Goal: Feedback & Contribution: Contribute content

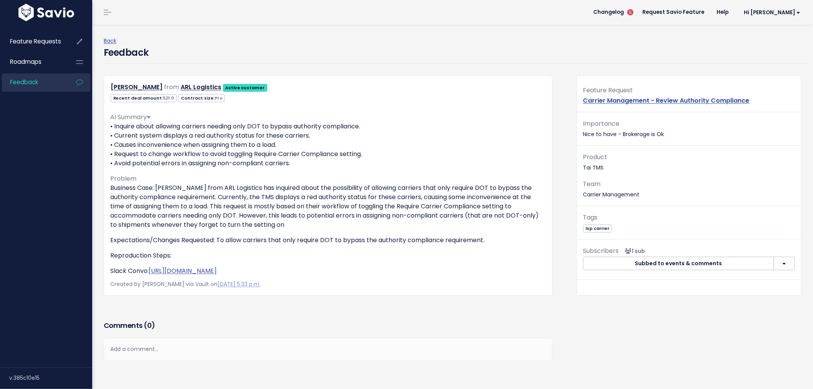
click at [41, 81] on link "Feedback" at bounding box center [33, 82] width 62 height 18
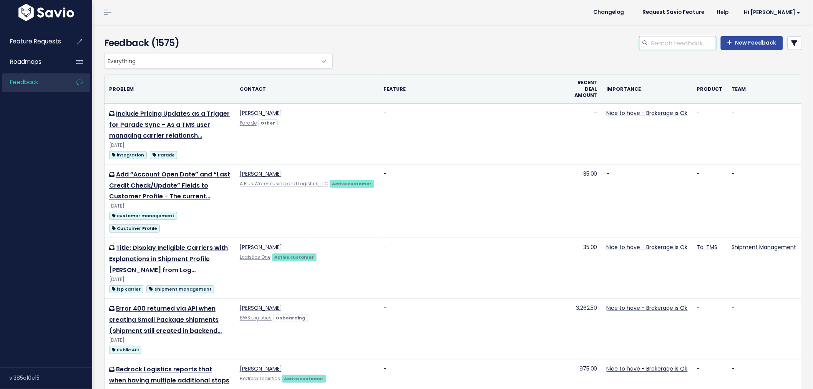
click at [697, 43] on input "search" at bounding box center [683, 43] width 66 height 14
type input "no accounting"
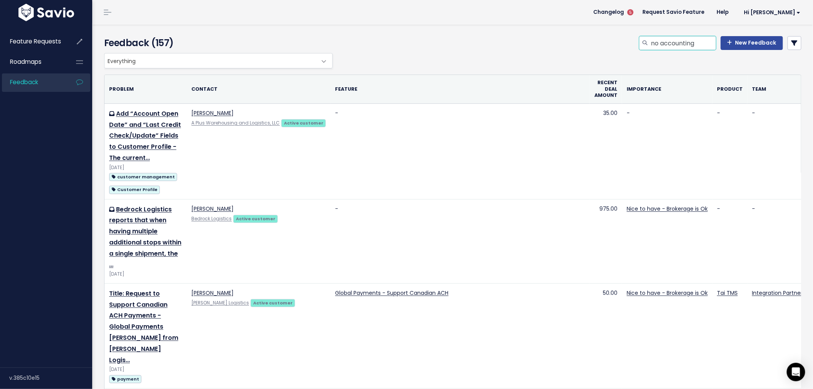
click at [694, 40] on input "no accounting" at bounding box center [683, 43] width 66 height 14
drag, startPoint x: 694, startPoint y: 40, endPoint x: 446, endPoint y: 36, distance: 248.2
click at [446, 36] on div "no accounting New Feedback" at bounding box center [571, 44] width 473 height 17
type input "add delivery leg no accounting"
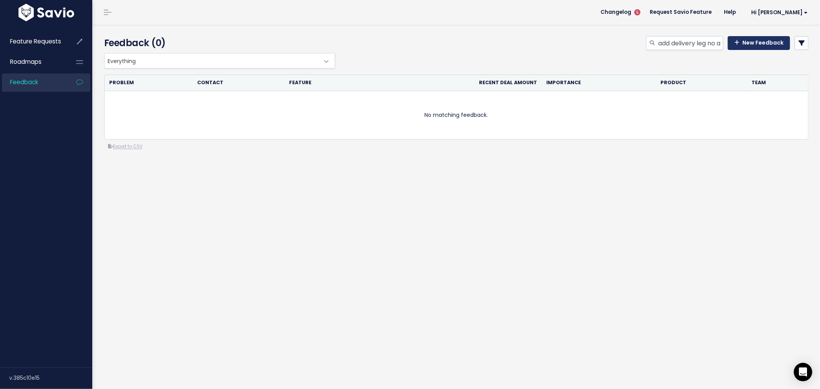
click at [734, 41] on link "New Feedback" at bounding box center [758, 43] width 62 height 14
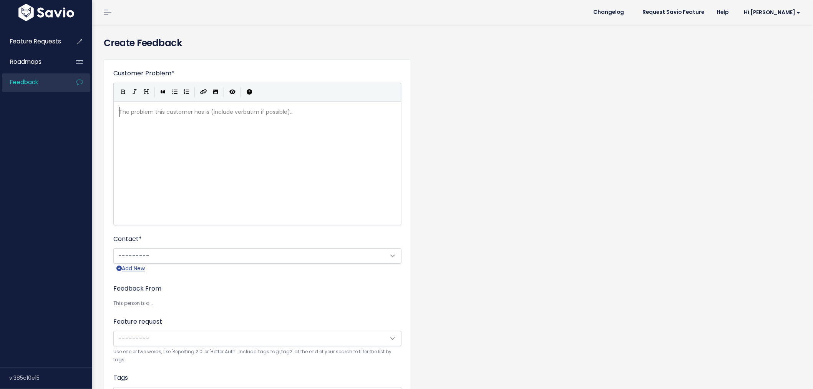
scroll to position [1, 0]
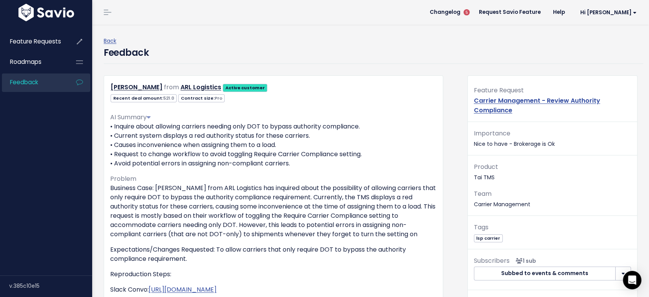
click at [22, 83] on span "Feedback" at bounding box center [24, 82] width 28 height 8
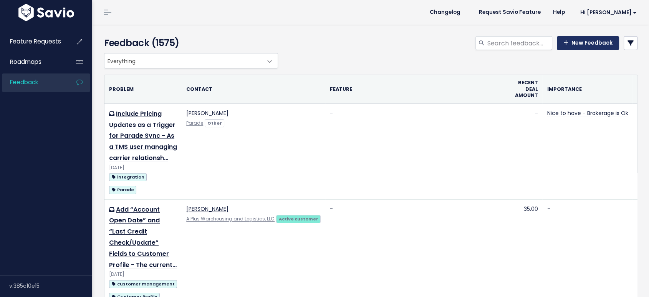
click at [567, 39] on link "New Feedback" at bounding box center [588, 43] width 62 height 14
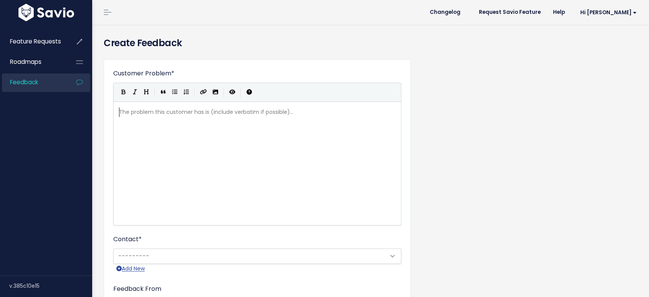
scroll to position [1, 0]
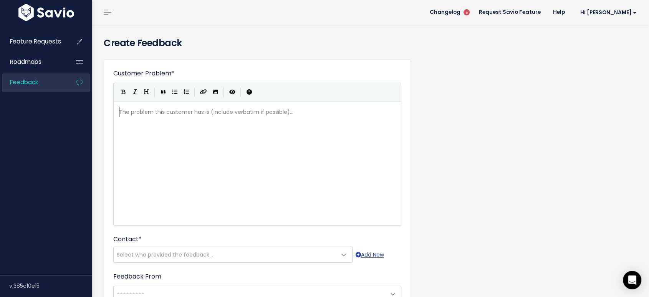
click at [227, 119] on div "The problem this customer has is (include verbatim if possible)... xxxxxxxxxx ​" at bounding box center [267, 173] width 299 height 134
paste textarea ":"
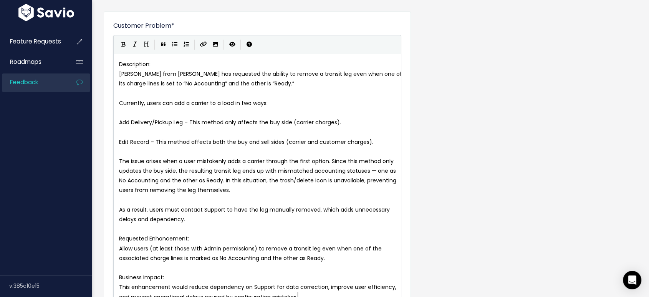
scroll to position [58, 0]
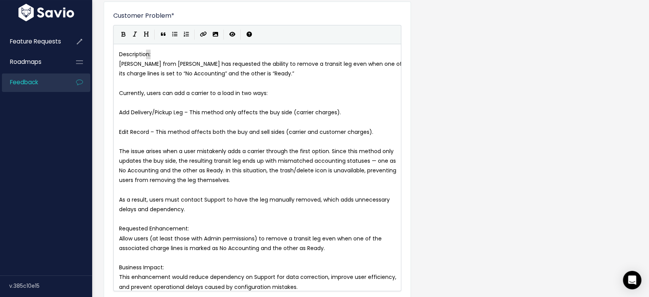
type textarea "Description:"
drag, startPoint x: 150, startPoint y: 55, endPoint x: 113, endPoint y: 55, distance: 37.3
click at [120, 35] on button "Bold" at bounding box center [124, 35] width 12 height 12
click at [195, 63] on span "Brendan McDonald from Bedrico has requested the ability to remove a transit leg…" at bounding box center [261, 68] width 285 height 17
type textarea "Bedrico"
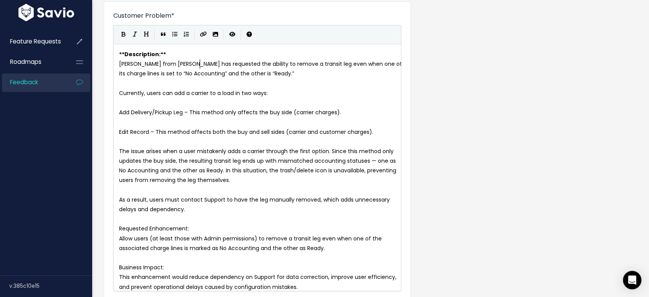
type textarea "co"
drag, startPoint x: 206, startPoint y: 63, endPoint x: 201, endPoint y: 63, distance: 5.4
type textarea "ock"
click at [118, 110] on pre "Add Delivery/Pickup Leg – This method only affects the buy side (carrier charge…" at bounding box center [261, 113] width 286 height 10
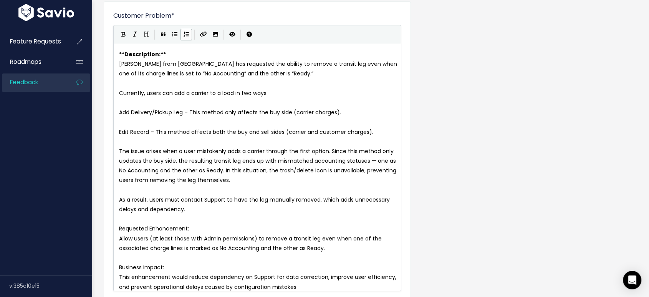
click at [185, 34] on icon "Numbered List" at bounding box center [186, 34] width 5 height 5
type textarea "Add Delivery/Pickup Leg"
drag, startPoint x: 187, startPoint y: 110, endPoint x: 123, endPoint y: 112, distance: 64.6
click at [120, 33] on button "Bold" at bounding box center [124, 35] width 12 height 12
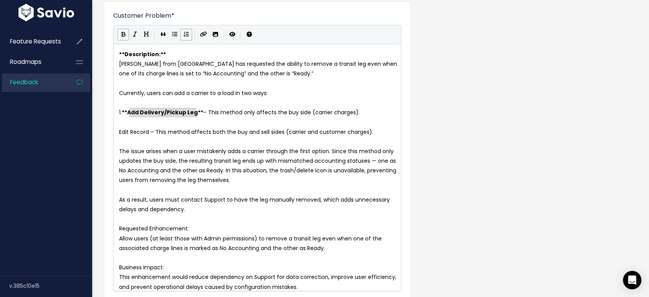
click at [119, 131] on span "Edit Record – This method affects both the buy and sell sides (carrier and cust…" at bounding box center [246, 132] width 254 height 8
click at [185, 36] on icon "Numbered List" at bounding box center [186, 34] width 5 height 5
type textarea "Edit Record"
drag, startPoint x: 153, startPoint y: 131, endPoint x: 124, endPoint y: 131, distance: 28.4
click at [123, 32] on icon "Bold" at bounding box center [123, 34] width 4 height 5
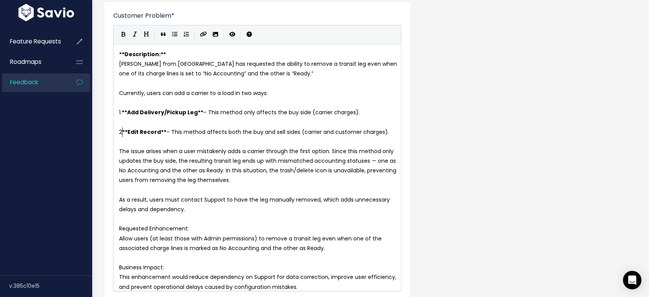
scroll to position [3, 3]
type textarea "2."
drag, startPoint x: 277, startPoint y: 160, endPoint x: 312, endPoint y: 160, distance: 35.3
type textarea "both"
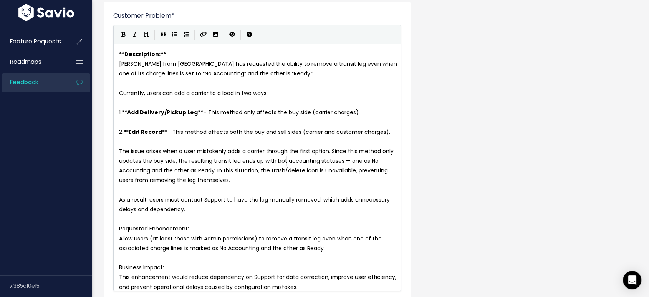
scroll to position [3, 12]
click at [150, 170] on span "The issue arises when a user mistakenly adds a carrier through the first option…" at bounding box center [257, 165] width 276 height 37
type textarea "(sell side)"
click at [241, 171] on span "The issue arises when a user mistakenly adds a carrier through the first option…" at bounding box center [257, 165] width 276 height 37
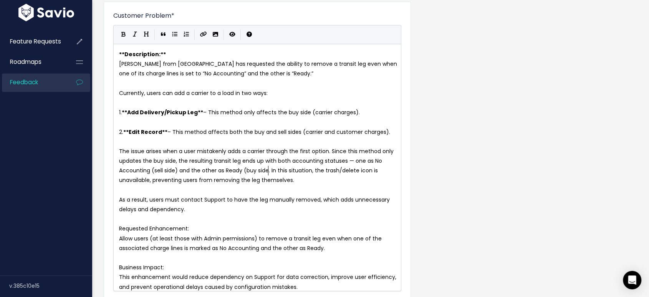
type textarea "(buy side)"
drag, startPoint x: 195, startPoint y: 227, endPoint x: 115, endPoint y: 227, distance: 80.3
type textarea "Requested Enhancement:"
click at [121, 36] on icon "Bold" at bounding box center [123, 34] width 4 height 5
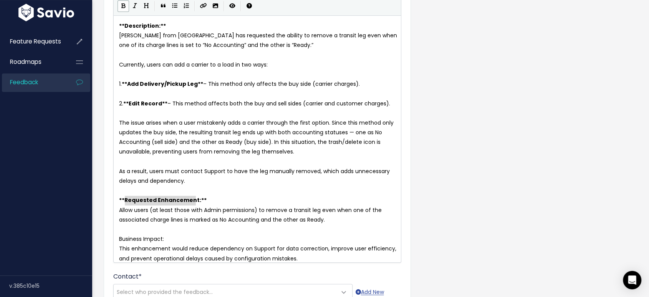
scroll to position [100, 0]
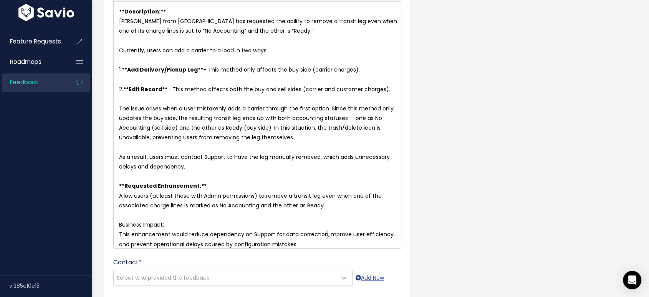
type textarea ", improve user efficiency, and prevent operational delays caused by configurati…"
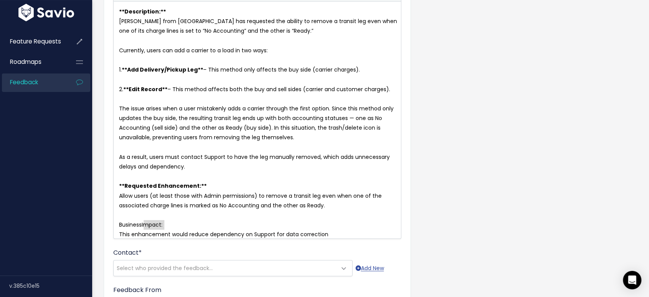
type textarea "Business Impact:"
drag, startPoint x: 173, startPoint y: 222, endPoint x: 103, endPoint y: 222, distance: 69.9
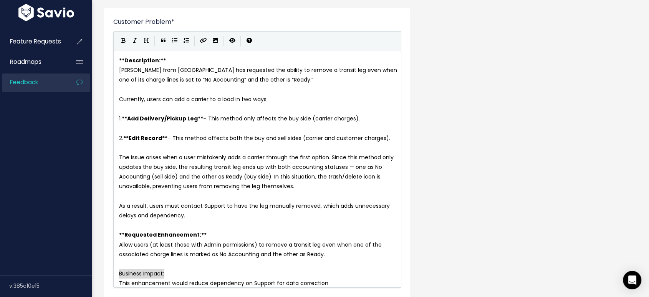
scroll to position [15, 0]
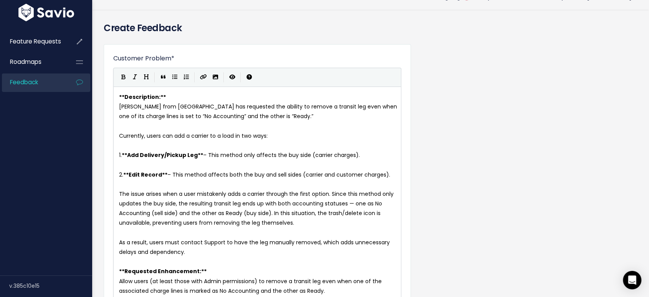
click at [121, 71] on div "| | | |" at bounding box center [257, 77] width 288 height 19
click at [121, 79] on icon "Bold" at bounding box center [123, 76] width 4 height 5
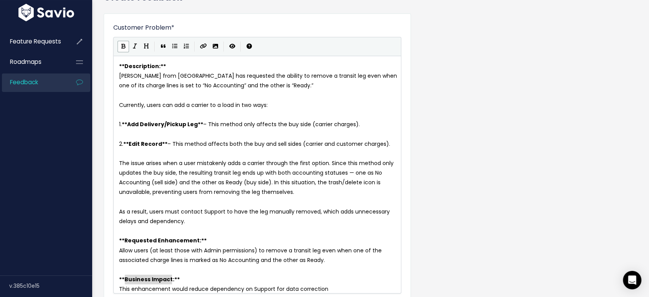
scroll to position [88, 0]
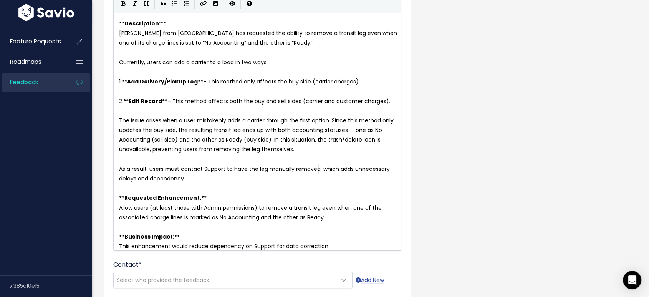
click at [318, 169] on span "As a result, users must contact Support to have the leg manually removed, which…" at bounding box center [255, 173] width 272 height 17
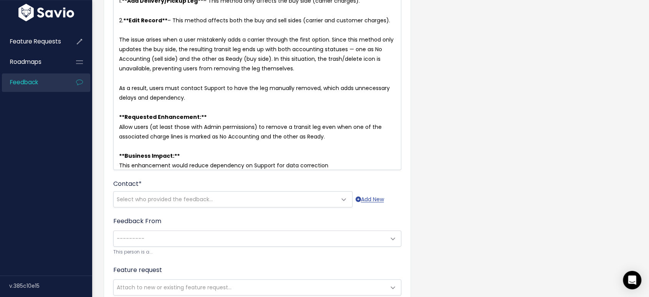
scroll to position [174, 0]
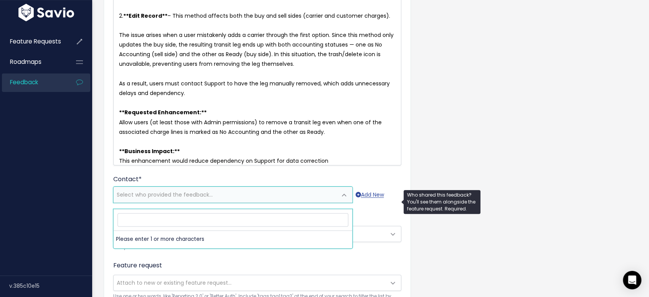
click at [175, 198] on span "Select who provided the feedback..." at bounding box center [165, 195] width 96 height 8
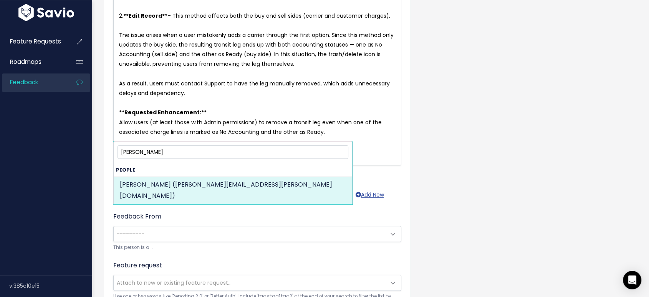
type input "brendan mcd"
select select "ACTIVE"
select select "57735531"
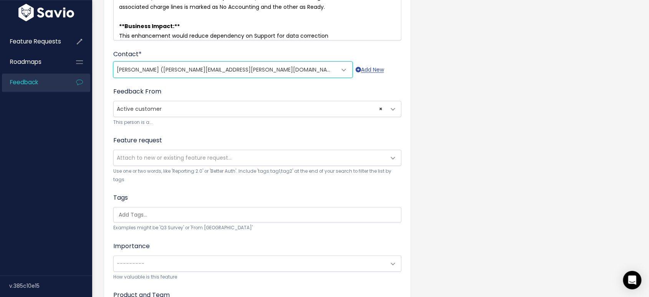
scroll to position [341, 0]
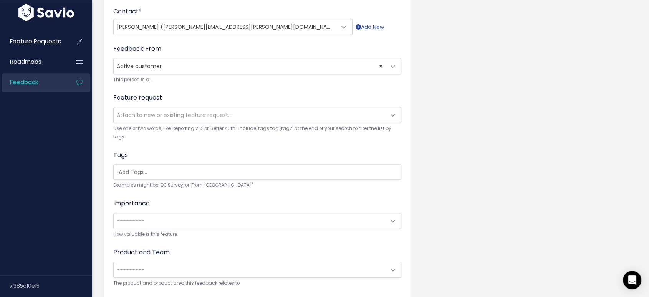
click at [176, 168] on input "search" at bounding box center [259, 172] width 287 height 8
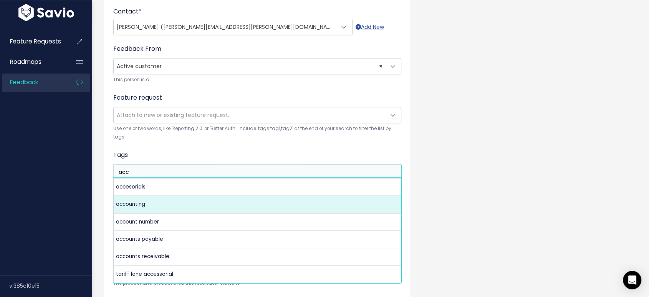
type input "acc"
select select "5201"
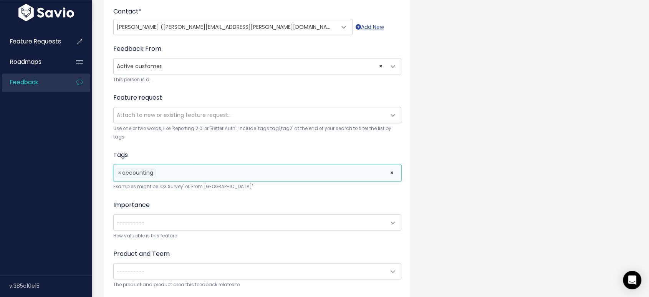
click at [173, 174] on li at bounding box center [271, 173] width 227 height 8
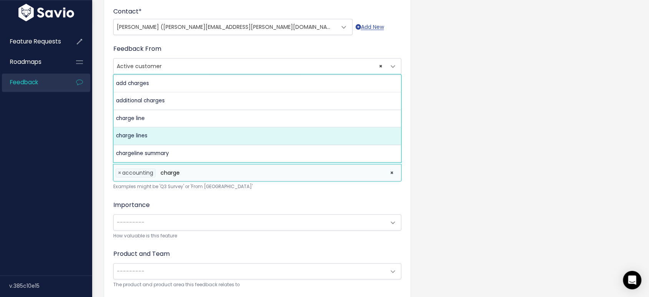
type input "charge"
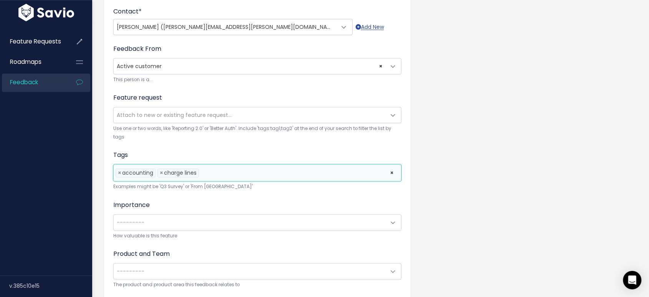
click at [234, 173] on li at bounding box center [293, 173] width 184 height 8
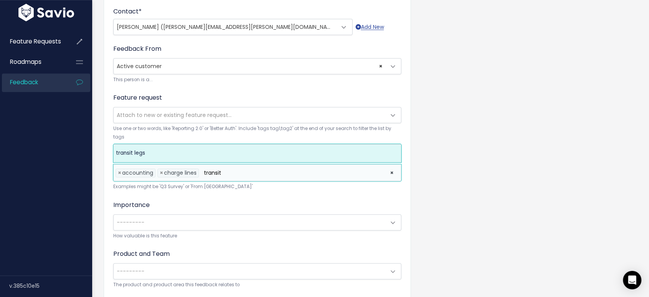
type input "transit"
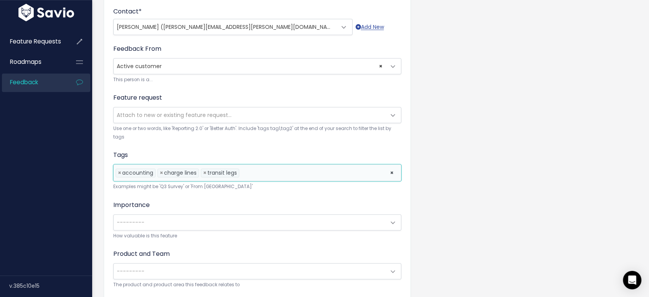
click at [190, 214] on span "---------" at bounding box center [250, 221] width 272 height 15
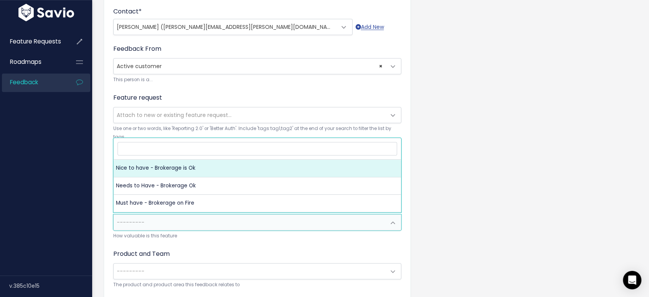
select select "NICE_TO_HAVE"
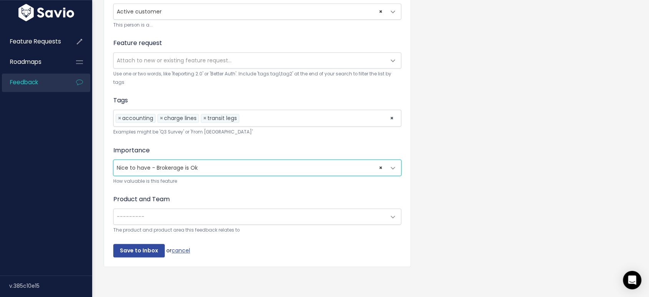
scroll to position [400, 0]
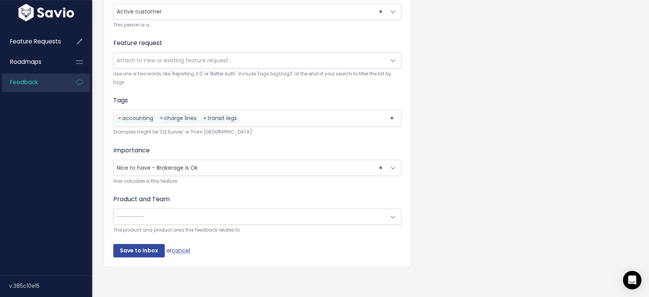
click at [186, 213] on span "---------" at bounding box center [250, 216] width 272 height 15
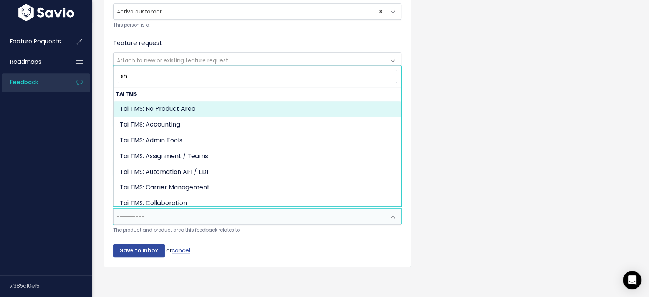
type input "shi"
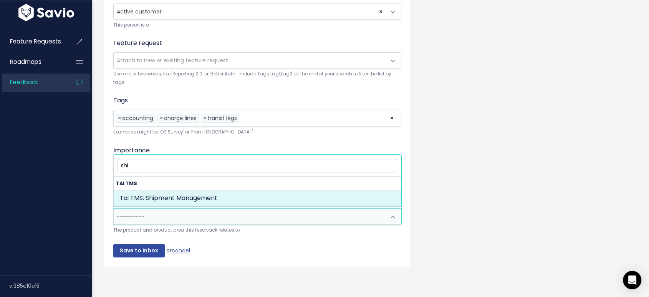
select select "MAIN:SHIPMENT_MANAGEMENT"
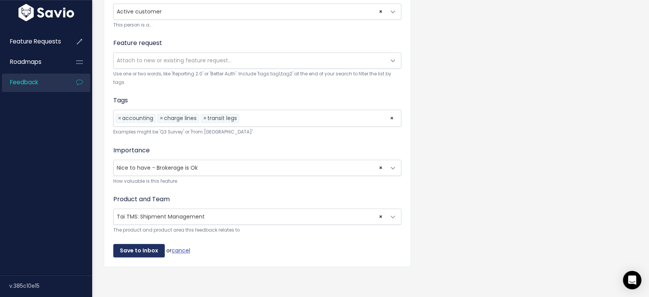
click at [138, 244] on input "Save to Inbox" at bounding box center [138, 251] width 51 height 14
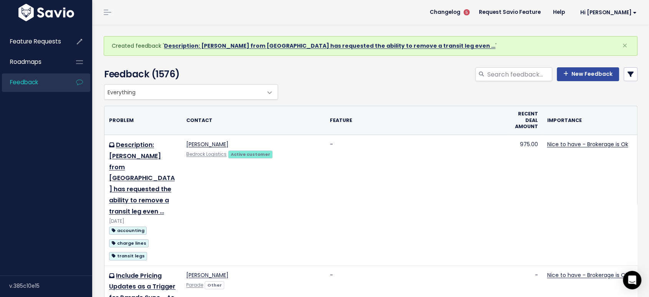
click at [326, 45] on link "Description: Brendan McDonald from Bedrock has requested the ability to remove …" at bounding box center [330, 46] width 332 height 8
